Goal: Transaction & Acquisition: Subscribe to service/newsletter

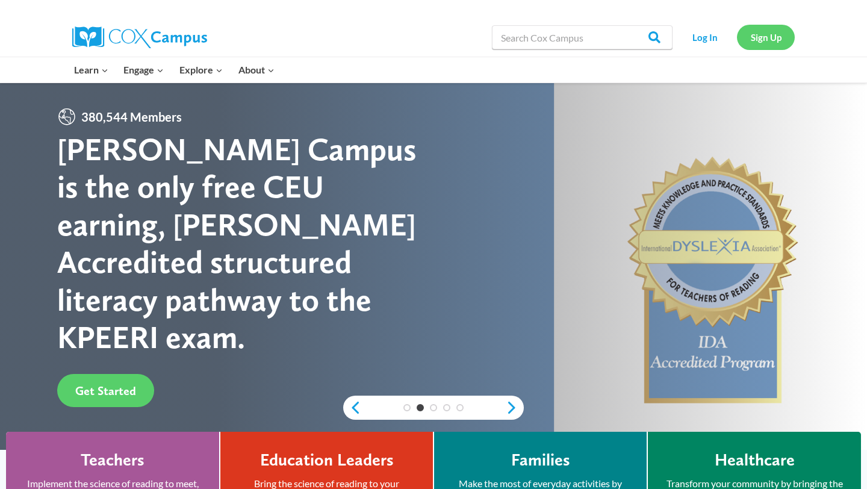
click at [780, 42] on link "Sign Up" at bounding box center [766, 37] width 58 height 25
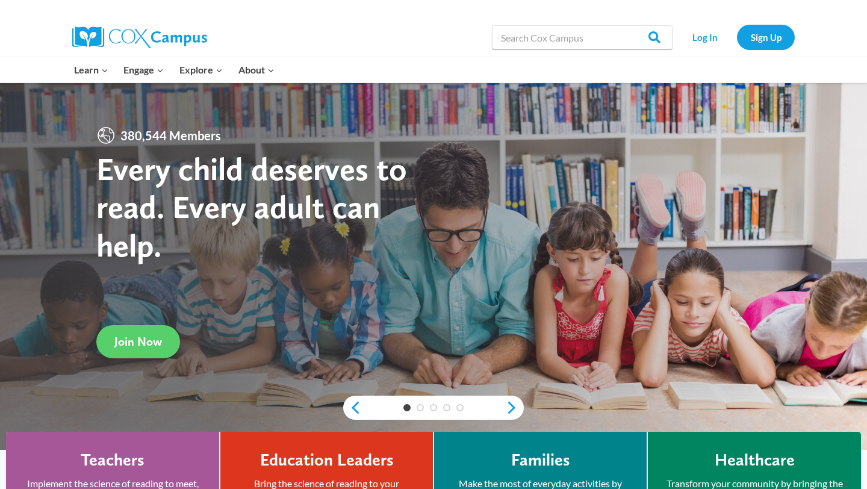
click at [757, 18] on div "Log In Sign Up" at bounding box center [736, 37] width 116 height 39
click at [757, 34] on link "Sign Up" at bounding box center [766, 37] width 58 height 25
